Goal: Participate in discussion: Engage in conversation with other users on a specific topic

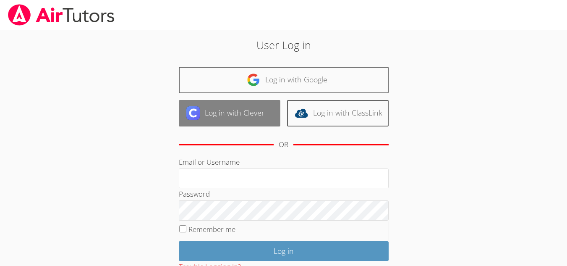
click at [196, 120] on link "Log in with Clever" at bounding box center [230, 113] width 102 height 26
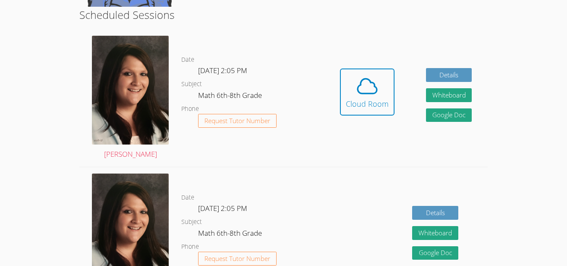
scroll to position [157, 0]
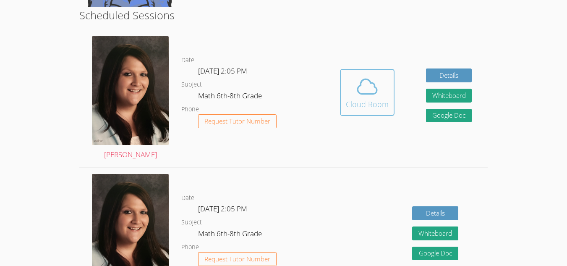
click at [341, 98] on button "Cloud Room" at bounding box center [367, 92] width 55 height 47
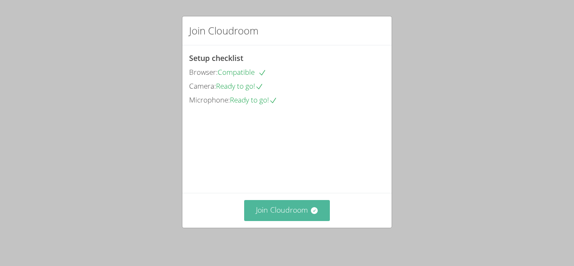
click at [273, 220] on button "Join Cloudroom" at bounding box center [287, 210] width 86 height 21
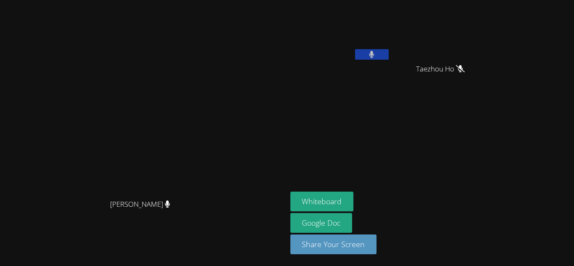
click at [367, 52] on button at bounding box center [372, 54] width 34 height 10
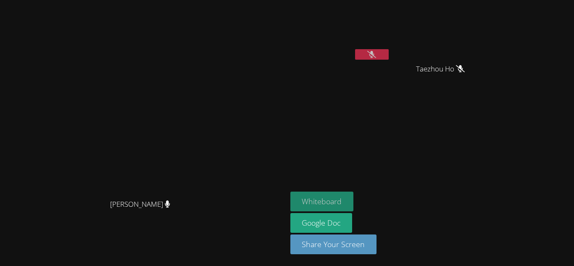
click at [333, 202] on button "Whiteboard" at bounding box center [321, 201] width 63 height 20
click at [319, 198] on button "Whiteboard" at bounding box center [321, 201] width 63 height 20
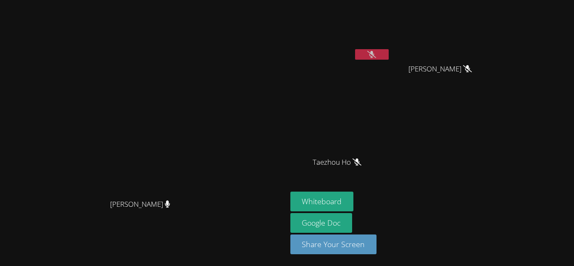
click at [362, 58] on button at bounding box center [372, 54] width 34 height 10
click at [367, 55] on button at bounding box center [372, 54] width 34 height 10
click at [374, 57] on icon at bounding box center [371, 54] width 5 height 7
click at [369, 54] on icon at bounding box center [371, 54] width 9 height 7
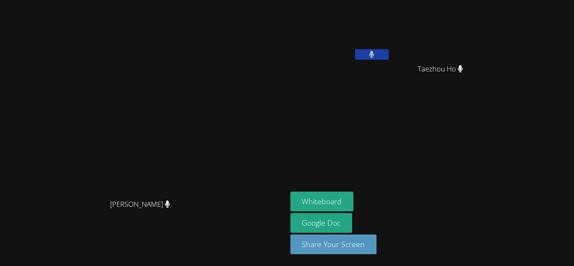
click at [369, 54] on button at bounding box center [372, 54] width 34 height 10
click at [375, 57] on icon at bounding box center [371, 54] width 9 height 7
click at [365, 55] on button at bounding box center [372, 54] width 34 height 10
click at [381, 57] on button at bounding box center [372, 54] width 34 height 10
click at [378, 58] on button at bounding box center [372, 54] width 34 height 10
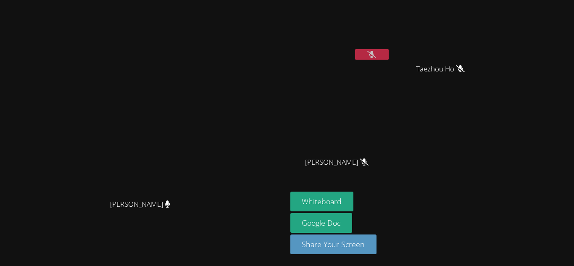
click at [364, 56] on button at bounding box center [372, 54] width 34 height 10
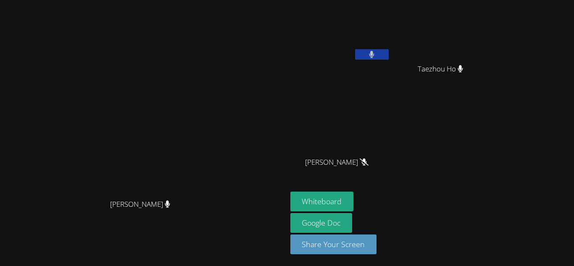
click at [364, 56] on button at bounding box center [372, 54] width 34 height 10
click at [373, 54] on icon at bounding box center [371, 54] width 9 height 7
click at [373, 54] on icon at bounding box center [371, 54] width 5 height 7
click at [362, 50] on button at bounding box center [372, 54] width 34 height 10
click at [363, 51] on button at bounding box center [372, 54] width 34 height 10
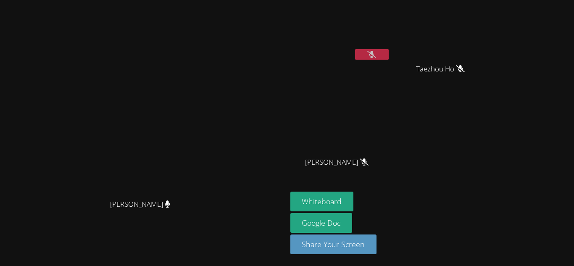
click at [372, 59] on button at bounding box center [372, 54] width 34 height 10
click at [374, 55] on icon at bounding box center [371, 54] width 5 height 7
click at [376, 58] on icon at bounding box center [371, 54] width 9 height 7
click at [384, 50] on button at bounding box center [372, 54] width 34 height 10
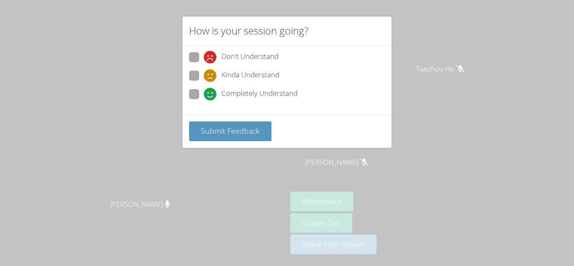
click at [208, 93] on icon at bounding box center [210, 94] width 13 height 13
click at [208, 93] on input "Completely Understand" at bounding box center [207, 92] width 7 height 7
radio input "true"
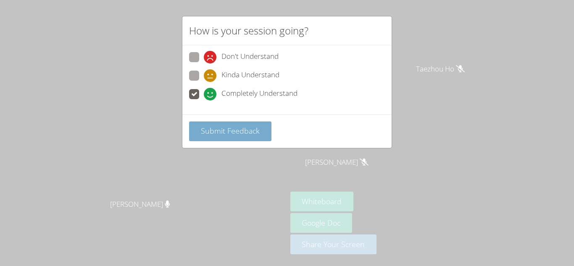
click at [256, 132] on span "Submit Feedback" at bounding box center [230, 131] width 59 height 10
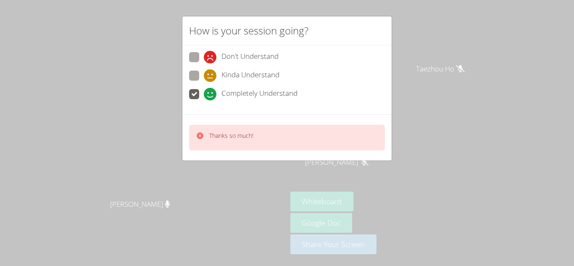
click at [208, 74] on icon at bounding box center [210, 75] width 13 height 13
click at [208, 74] on input "Kinda Understand" at bounding box center [207, 74] width 7 height 7
radio input "true"
click at [236, 135] on p "Thanks so much!" at bounding box center [231, 135] width 44 height 8
click at [232, 129] on div "Thanks so much!" at bounding box center [287, 138] width 196 height 26
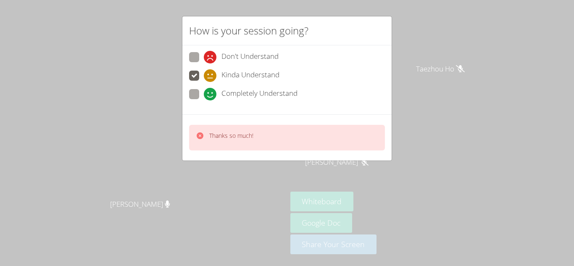
click at [227, 137] on p "Thanks so much!" at bounding box center [231, 135] width 44 height 8
click at [229, 127] on div "Thanks so much!" at bounding box center [287, 138] width 196 height 26
click at [225, 147] on div "Thanks so much!" at bounding box center [287, 138] width 196 height 26
click at [206, 149] on video at bounding box center [143, 115] width 126 height 157
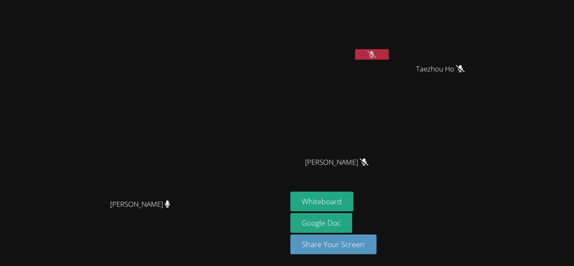
click at [388, 58] on button at bounding box center [372, 54] width 34 height 10
click at [374, 58] on icon at bounding box center [371, 54] width 5 height 7
click at [376, 55] on icon at bounding box center [371, 54] width 9 height 7
click at [374, 51] on icon at bounding box center [371, 54] width 5 height 7
click at [385, 52] on button at bounding box center [372, 54] width 34 height 10
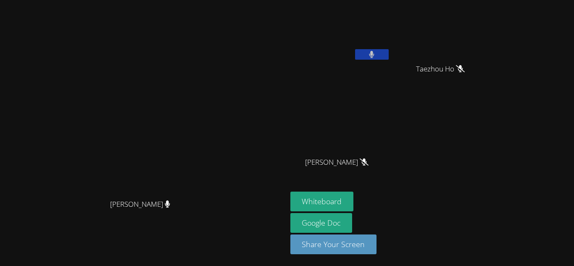
click at [385, 52] on button at bounding box center [372, 54] width 34 height 10
